Goal: Submit feedback/report problem: Submit feedback/report problem

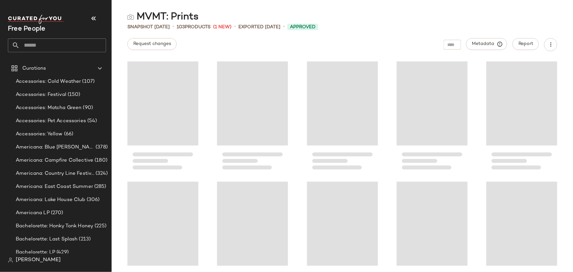
click at [60, 46] on input "text" at bounding box center [63, 45] width 86 height 14
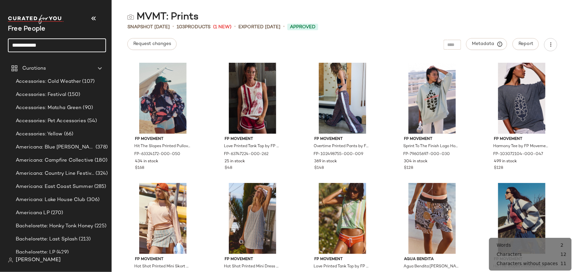
click at [58, 47] on input "**********" at bounding box center [57, 45] width 98 height 14
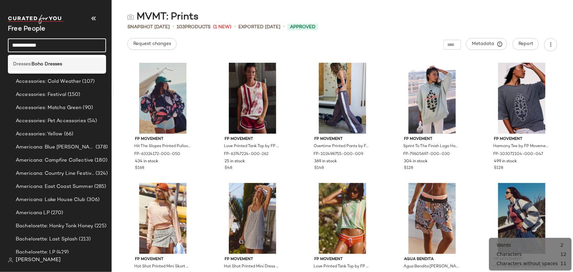
type input "**********"
click at [58, 64] on b "Boho Dresses" at bounding box center [47, 64] width 31 height 7
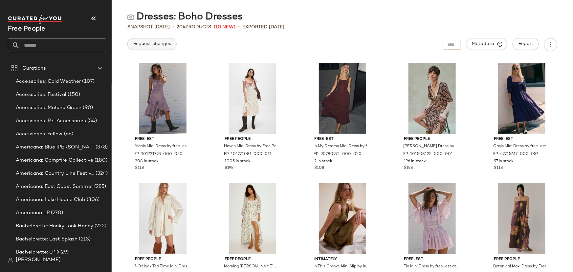
click at [146, 45] on span "Request changes" at bounding box center [152, 43] width 38 height 5
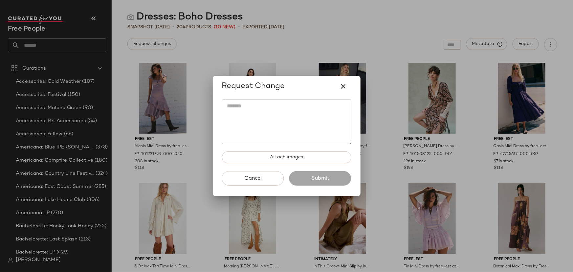
drag, startPoint x: 338, startPoint y: 129, endPoint x: 341, endPoint y: 131, distance: 3.7
click at [339, 128] on textarea at bounding box center [286, 122] width 129 height 45
click at [339, 37] on div at bounding box center [286, 136] width 573 height 272
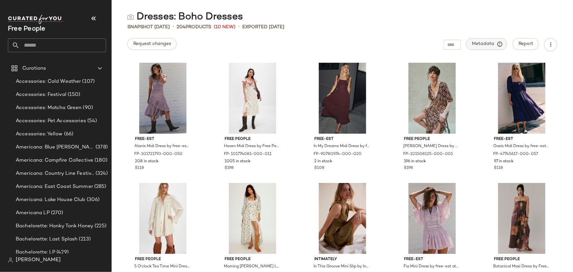
click at [496, 46] on span "Metadata" at bounding box center [487, 44] width 30 height 6
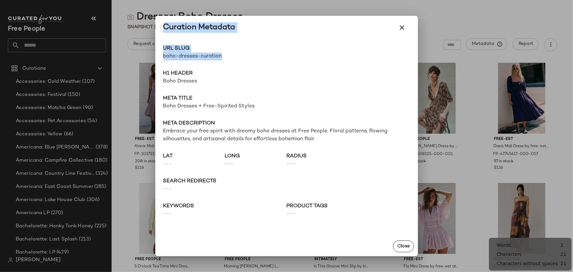
drag, startPoint x: 247, startPoint y: 56, endPoint x: 155, endPoint y: 55, distance: 92.6
click at [155, 55] on div "Curation Metadata URL Slug boho-dresses-curation Go to Shop H1 Header Boho Dres…" at bounding box center [286, 136] width 573 height 272
click at [227, 67] on div "URL Slug boho-dresses-curation Go to Shop H1 Header Boho Dresses Meta title Boh…" at bounding box center [286, 137] width 263 height 197
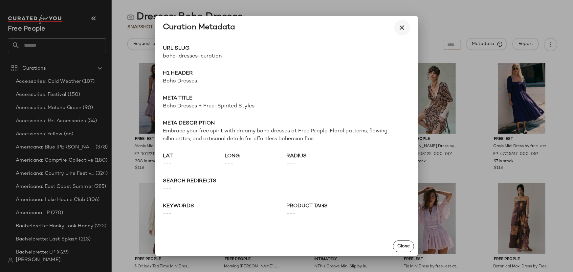
click at [404, 29] on icon "button" at bounding box center [402, 28] width 8 height 8
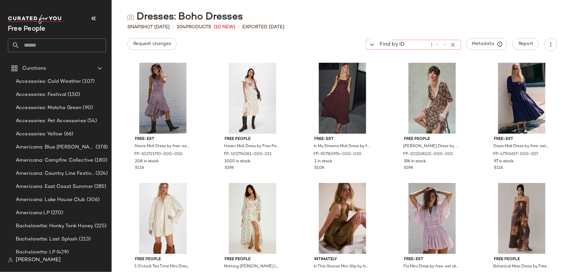
click at [451, 46] on div "Find by ID Find by ID" at bounding box center [413, 45] width 95 height 10
click at [392, 20] on div "Dresses: Boho Dresses" at bounding box center [342, 17] width 461 height 13
click at [532, 46] on span "Report" at bounding box center [525, 43] width 15 height 5
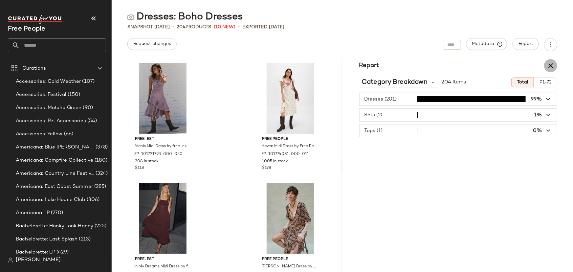
click at [549, 67] on icon "button" at bounding box center [551, 66] width 8 height 8
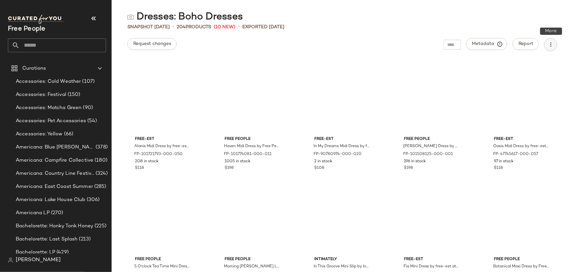
click at [553, 42] on icon "button" at bounding box center [551, 44] width 7 height 7
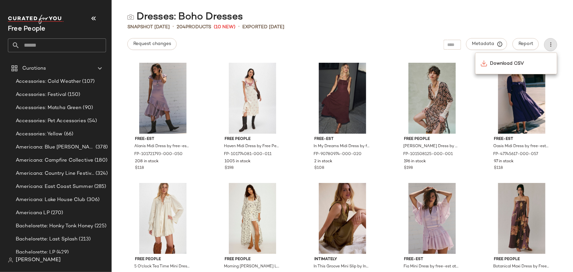
click at [501, 11] on div "Dresses: Boho Dresses" at bounding box center [342, 17] width 461 height 13
click at [147, 48] on button "Request changes" at bounding box center [151, 44] width 49 height 12
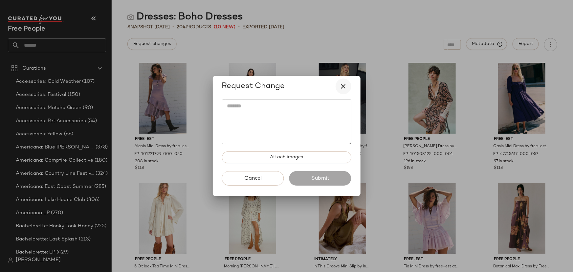
click at [344, 86] on icon "button" at bounding box center [344, 86] width 8 height 8
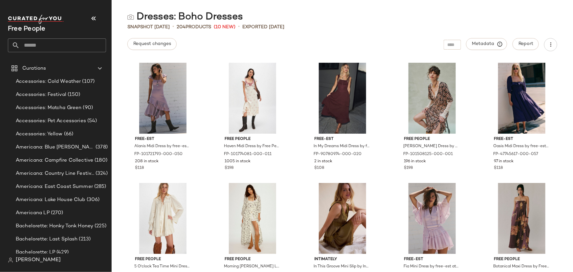
click at [489, 36] on div "Dresses: Boho Dresses Snapshot [DATE] • 204 Products (10 New) • Exported [DATE]…" at bounding box center [342, 141] width 461 height 261
click at [490, 46] on span "Metadata" at bounding box center [487, 44] width 30 height 6
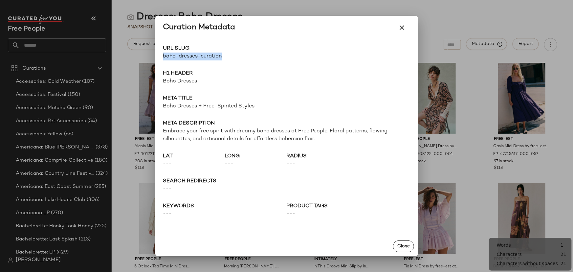
drag, startPoint x: 227, startPoint y: 59, endPoint x: 162, endPoint y: 59, distance: 65.4
click at [162, 59] on div "URL Slug boho-dresses-curation Go to Shop H1 Header Boho Dresses Meta title Boh…" at bounding box center [286, 137] width 263 height 197
